Goal: Task Accomplishment & Management: Manage account settings

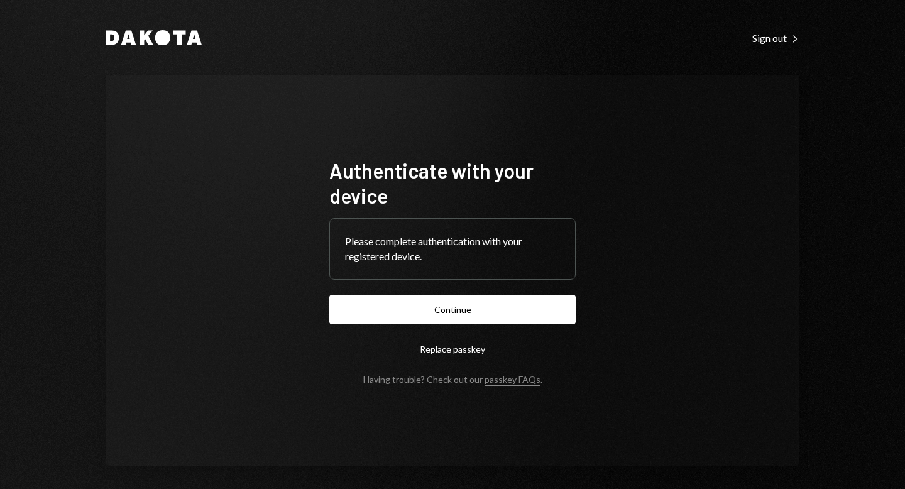
click at [454, 313] on button "Continue" at bounding box center [452, 310] width 246 height 30
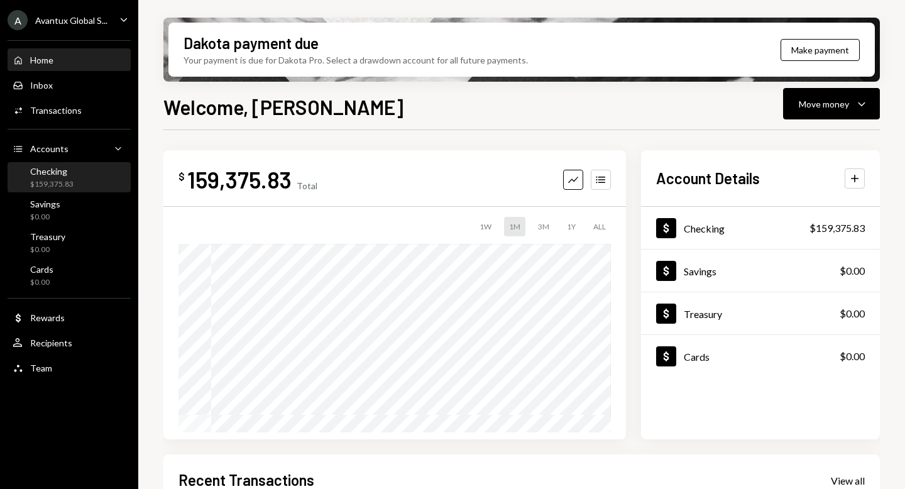
click at [72, 187] on div "$159,375.83" at bounding box center [51, 184] width 43 height 11
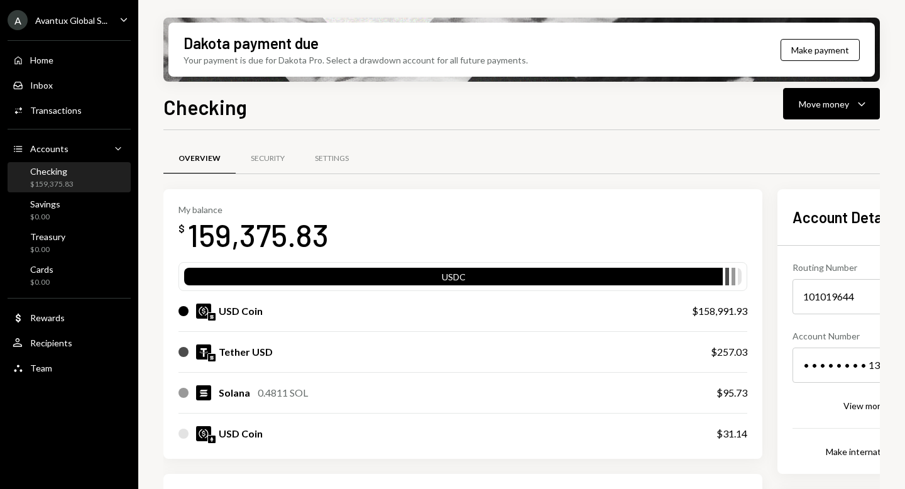
click at [29, 19] on div "A Avantux Global S..." at bounding box center [58, 20] width 100 height 20
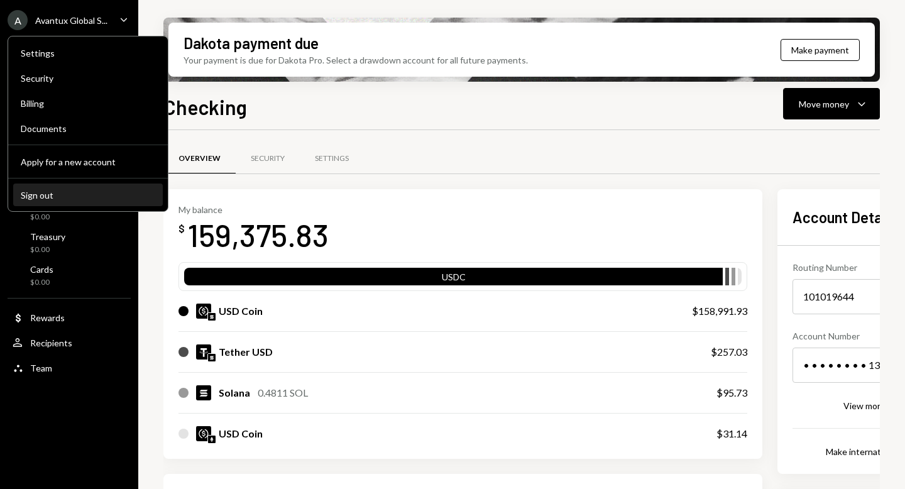
click at [64, 186] on button "Sign out" at bounding box center [87, 195] width 149 height 23
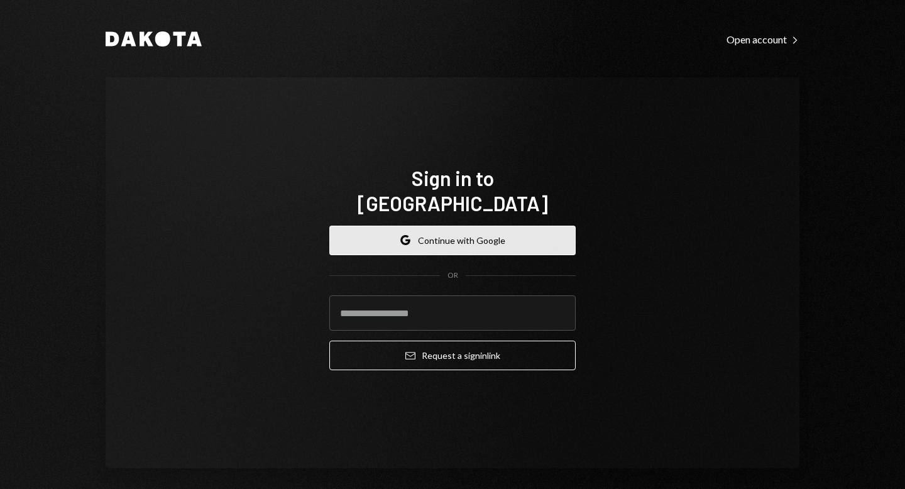
click at [445, 226] on button "Google Continue with Google" at bounding box center [452, 241] width 246 height 30
